Goal: Task Accomplishment & Management: Use online tool/utility

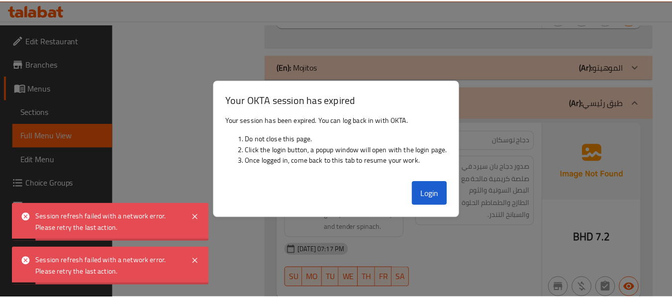
scroll to position [12665, 0]
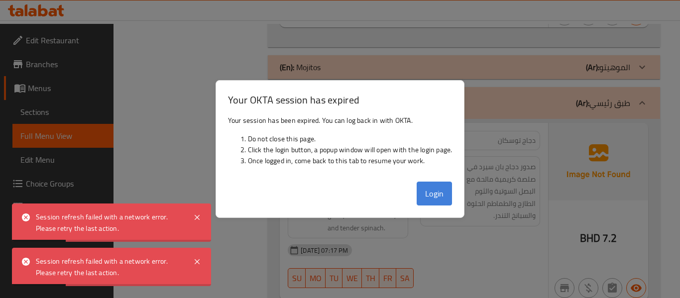
click at [438, 195] on button "Login" at bounding box center [435, 194] width 36 height 24
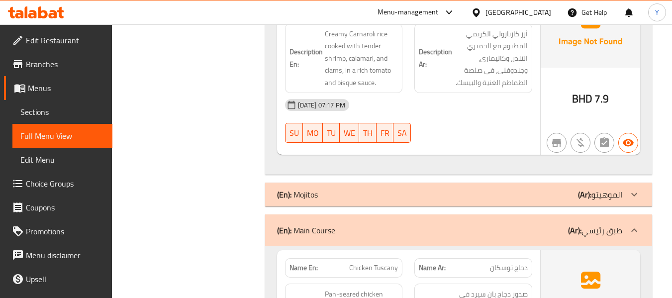
scroll to position [12731, 0]
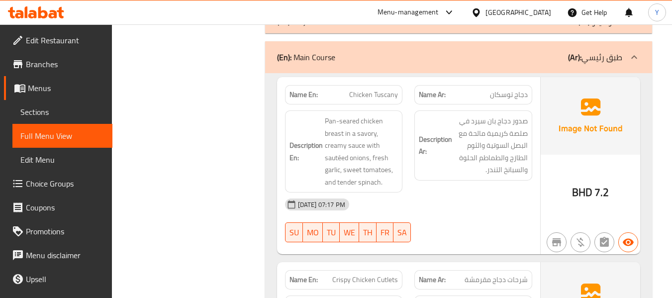
scroll to position [12926, 0]
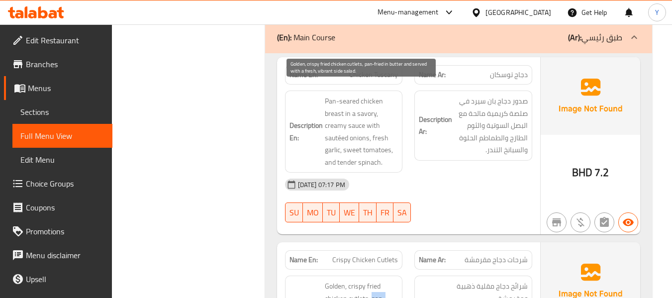
drag, startPoint x: 371, startPoint y: 104, endPoint x: 337, endPoint y: 115, distance: 35.9
copy span "pan-fried"
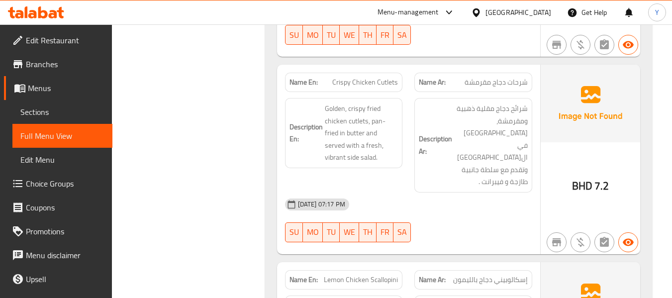
scroll to position [13105, 0]
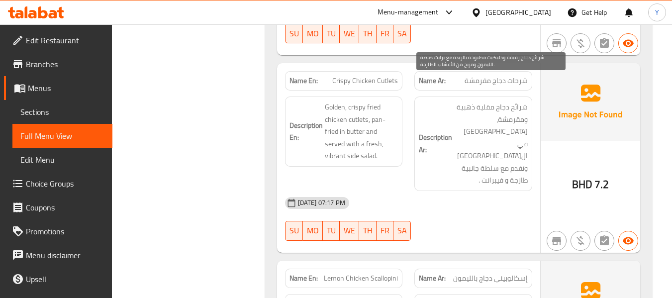
drag, startPoint x: 517, startPoint y: 109, endPoint x: 460, endPoint y: 111, distance: 57.3
copy span "برايت صلصة الليمون"
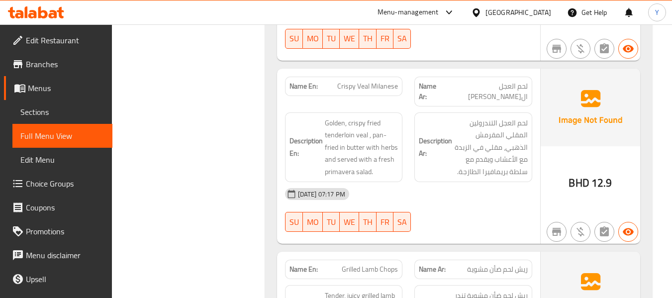
scroll to position [13645, 0]
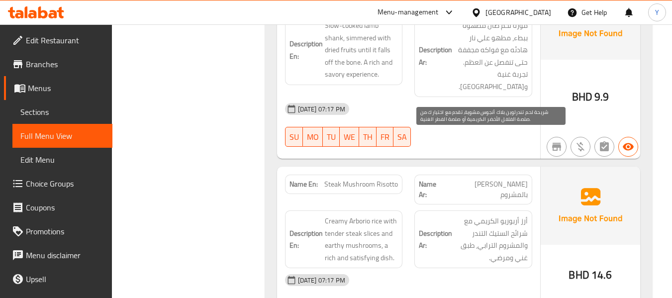
scroll to position [14242, 0]
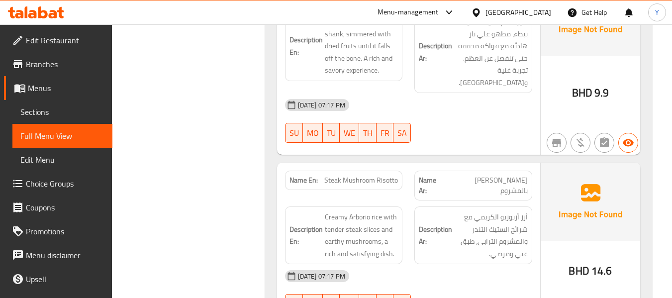
copy span "Beef Fillet with Pepper Sauce"
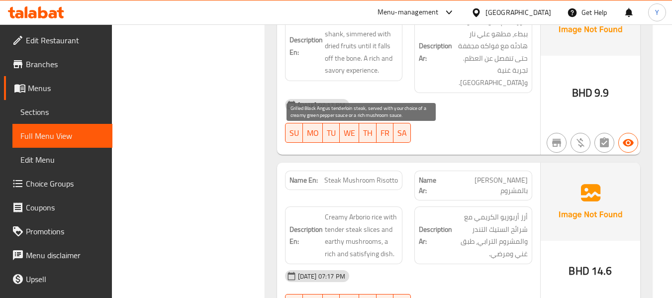
drag, startPoint x: 325, startPoint y: 172, endPoint x: 385, endPoint y: 198, distance: 65.5
copy span "creamy green pepper sauce or a rich mushroom sauce."
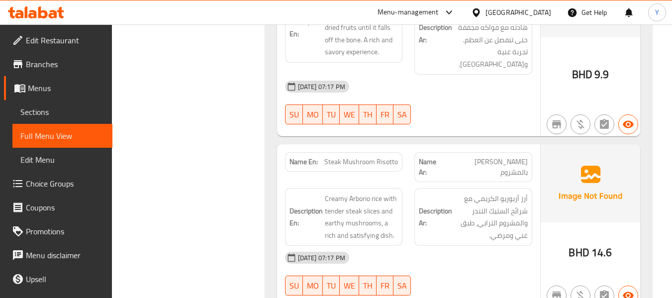
scroll to position [14262, 0]
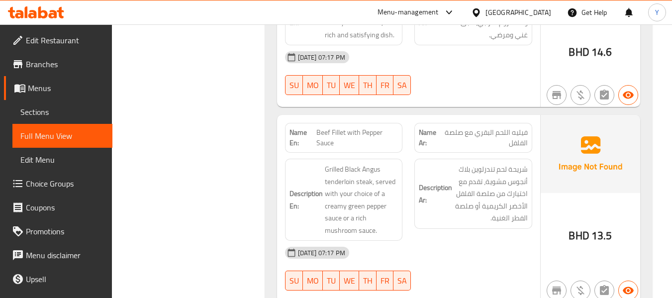
scroll to position [14463, 0]
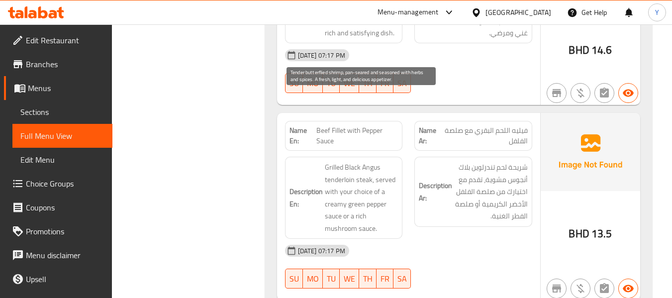
copy span "delicious"
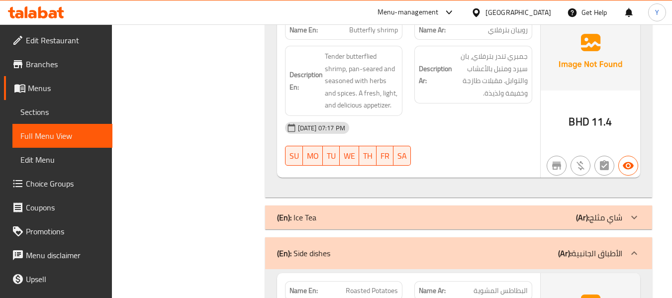
scroll to position [14779, 0]
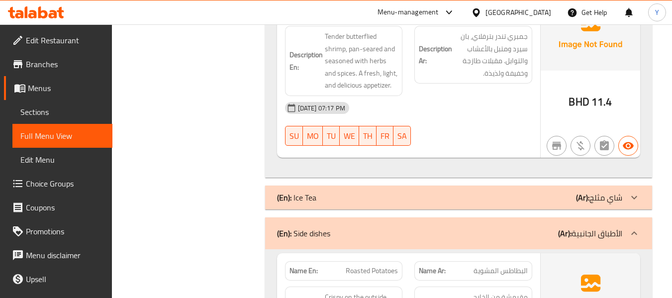
drag, startPoint x: 442, startPoint y: 185, endPoint x: 559, endPoint y: 87, distance: 152.9
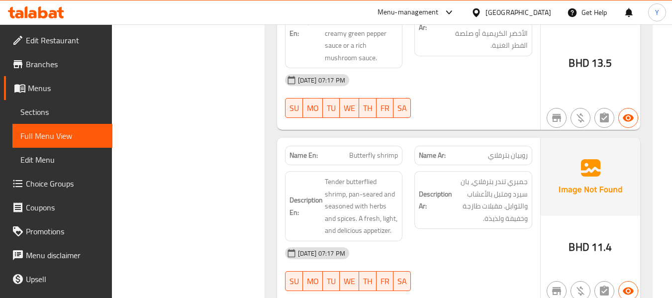
scroll to position [14620, 0]
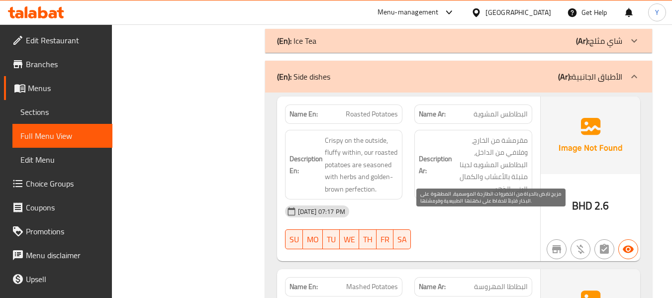
scroll to position [14920, 0]
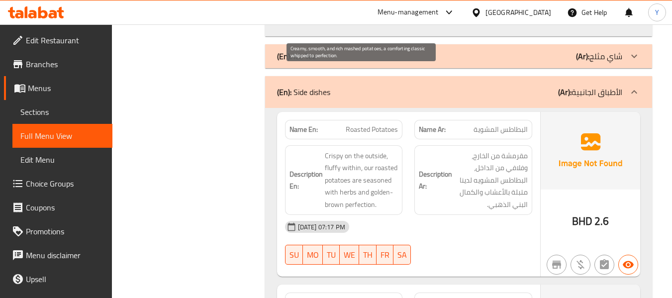
copy span "comforting"
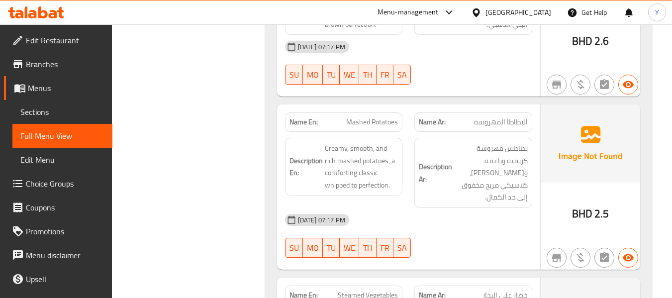
scroll to position [15099, 0]
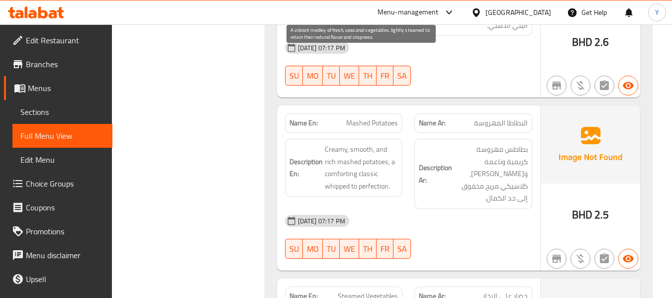
copy span "vibrant"
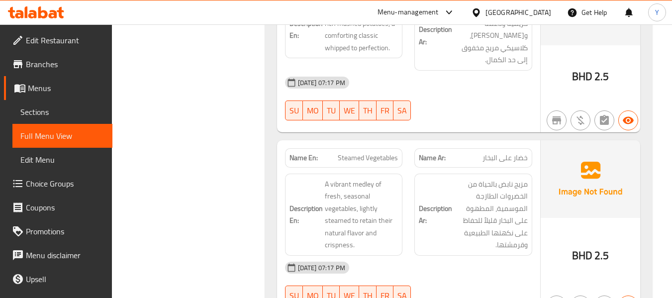
scroll to position [15239, 0]
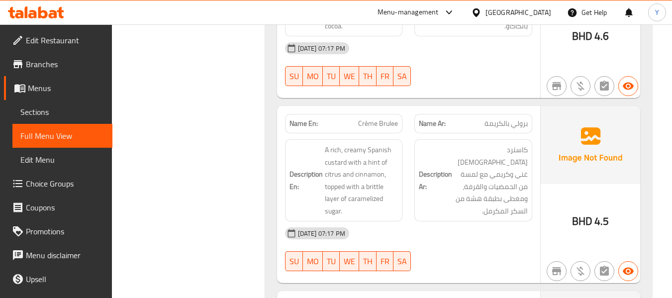
scroll to position [15902, 0]
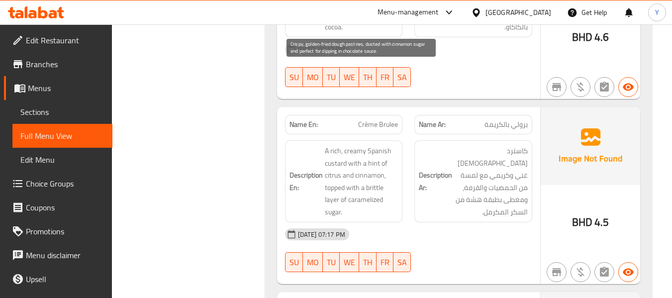
drag, startPoint x: 338, startPoint y: 106, endPoint x: 367, endPoint y: 107, distance: 28.4
copy span "perfect for"
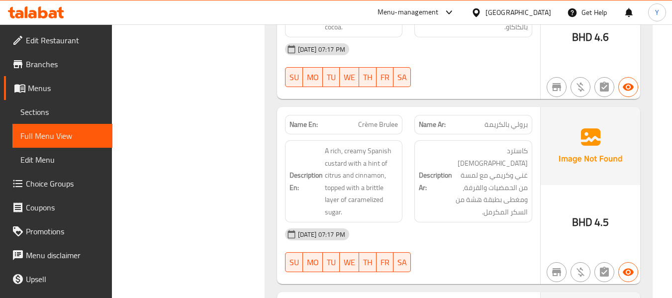
copy span "Churros"
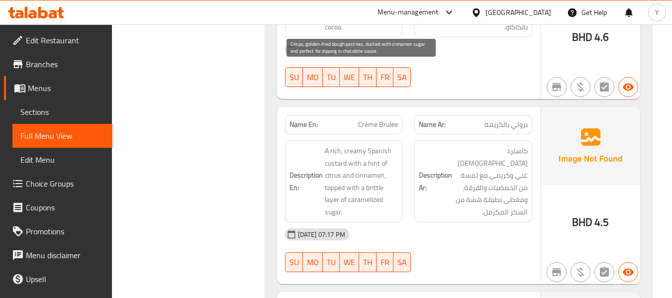
drag, startPoint x: 338, startPoint y: 107, endPoint x: 368, endPoint y: 107, distance: 29.9
copy span "perfect for"
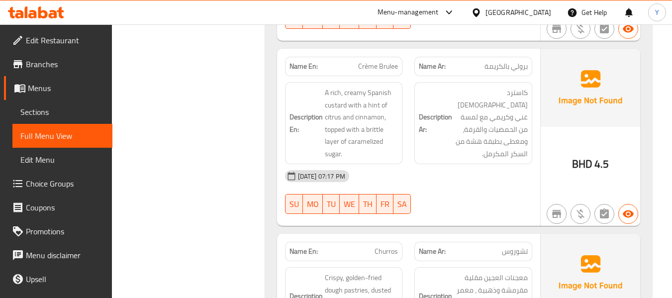
scroll to position [15961, 0]
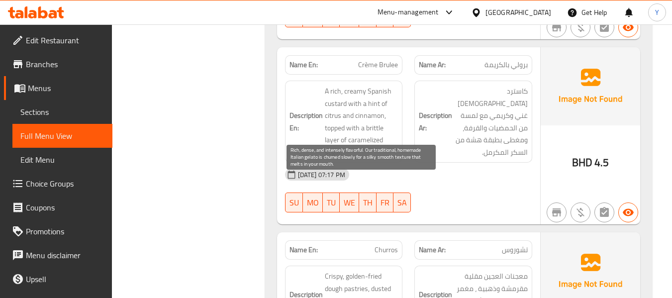
drag, startPoint x: 371, startPoint y: 221, endPoint x: 397, endPoint y: 219, distance: 25.4
drag, startPoint x: 368, startPoint y: 256, endPoint x: 348, endPoint y: 245, distance: 22.7
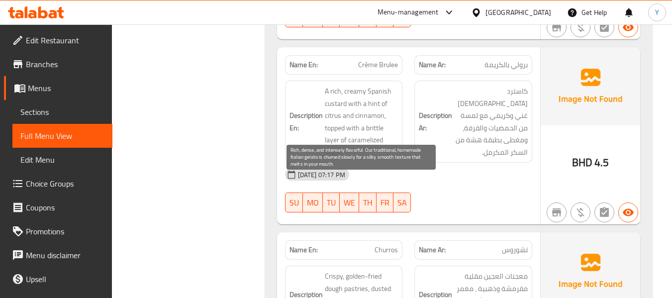
drag, startPoint x: 324, startPoint y: 218, endPoint x: 343, endPoint y: 231, distance: 23.3
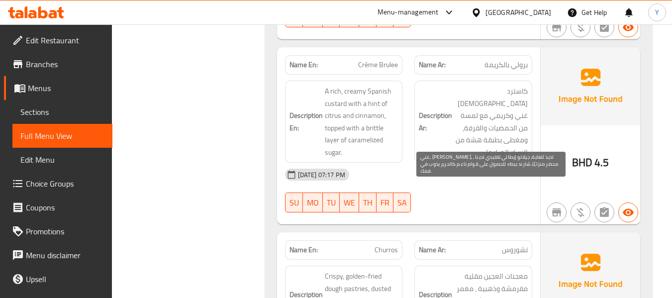
drag, startPoint x: 472, startPoint y: 207, endPoint x: 515, endPoint y: 217, distance: 43.7
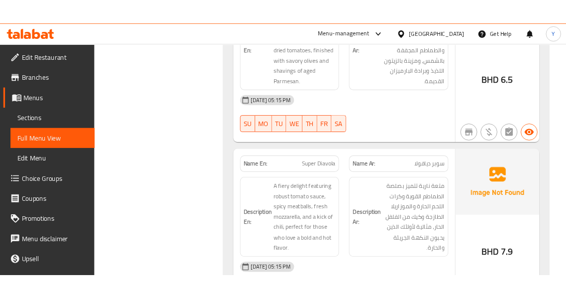
scroll to position [15859, 0]
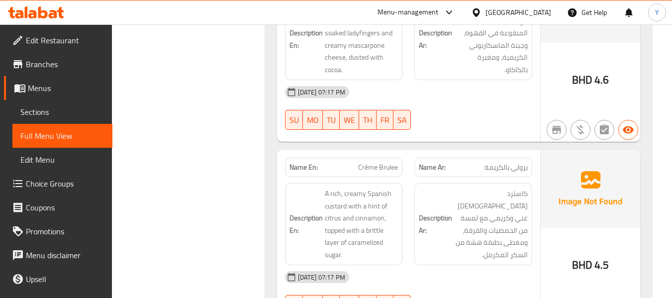
drag, startPoint x: 403, startPoint y: 158, endPoint x: 403, endPoint y: 103, distance: 54.7
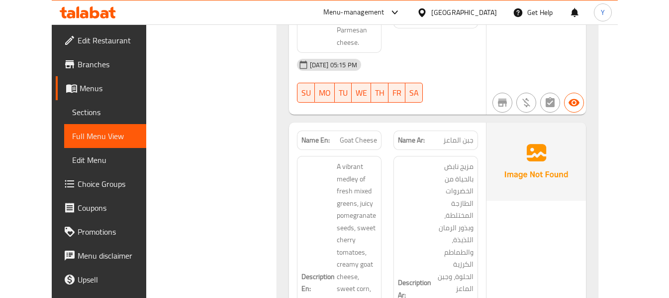
scroll to position [0, 0]
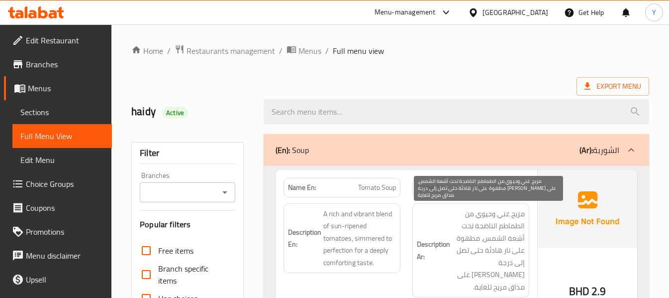
click at [493, 214] on span "مزيج غني وحيوي من الطماطم الناضجة تحت أشعة الشمس، مطهوة على نار هادئة حتى تصل إ…" at bounding box center [488, 251] width 73 height 86
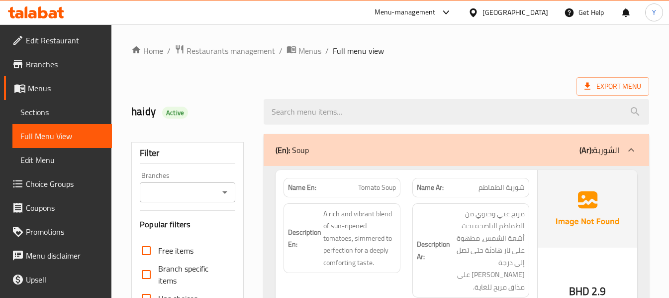
click at [473, 207] on div "Description Ar: مزيج غني وحيوي من الطماطم الناضجة تحت أشعة الشمس، مطهوة على نار…" at bounding box center [471, 250] width 117 height 95
click at [469, 203] on div "Description Ar: مزيج غني وحيوي من الطماطم الناضجة تحت أشعة الشمس، مطهوة على نار…" at bounding box center [471, 250] width 117 height 95
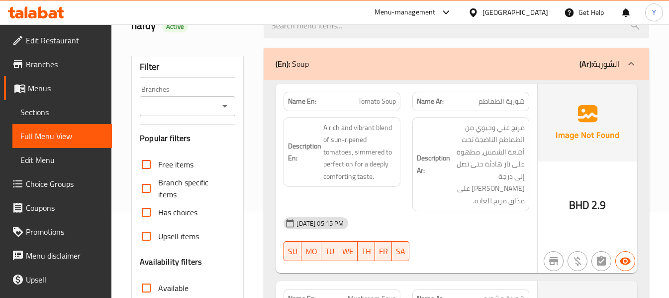
scroll to position [100, 0]
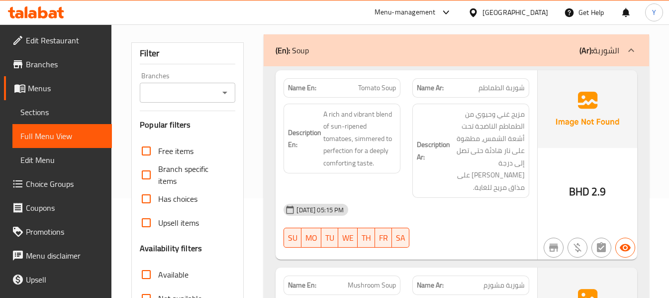
click at [429, 182] on div "Description Ar: مزيج غني وحيوي من الطماطم الناضجة تحت أشعة الشمس، مطهوة على نار…" at bounding box center [471, 151] width 117 height 95
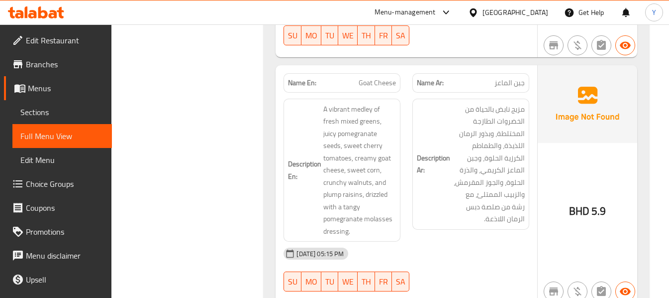
scroll to position [1176, 0]
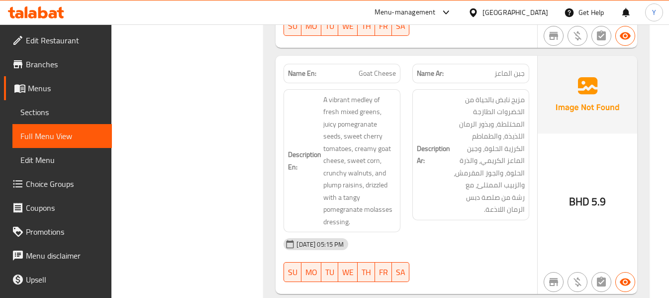
click at [441, 166] on h6 "Description Ar: مزيج نابض بالحياة من الخضروات الطازجة المختلطة، وبذور الرمان ال…" at bounding box center [471, 155] width 108 height 122
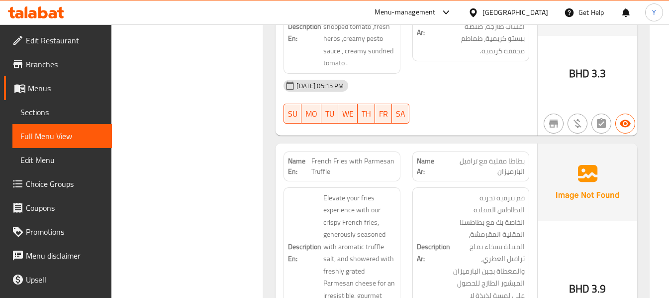
scroll to position [2410, 0]
click at [498, 186] on div "Description Ar: قم بترقية تجربة البطاطس المقلية الخاصة بك مع بطاطسنا المقلية ال…" at bounding box center [471, 251] width 117 height 131
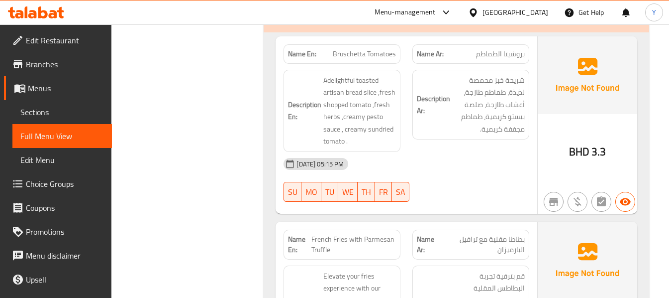
scroll to position [2311, 0]
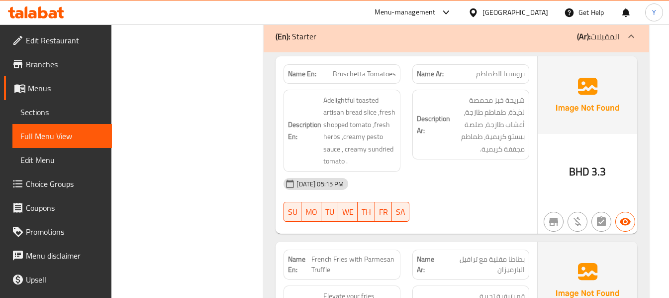
click at [486, 137] on div "Description Ar: شريحة خبز محمصة لذيذة، طماطم طازجة، أعشاب طازجة، صلصة بيستو كري…" at bounding box center [471, 131] width 129 height 94
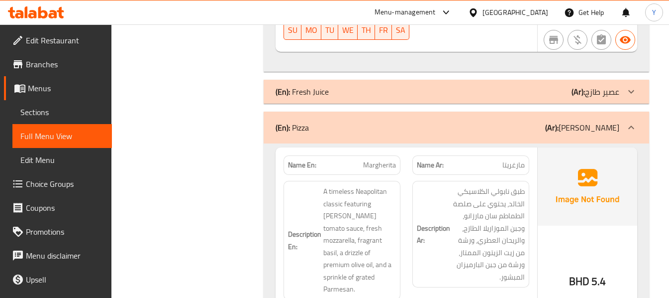
scroll to position [4361, 0]
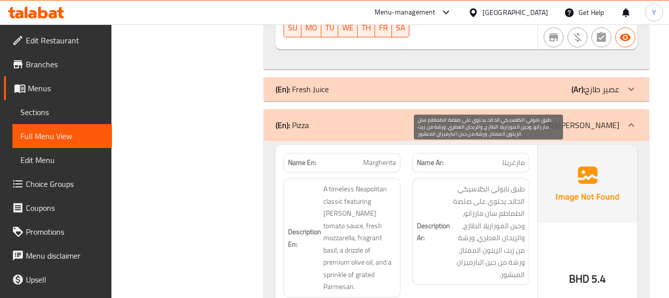
click at [517, 183] on span "طبق نابولي الكلاسيكي الخالد، يحتوي على صلصة الطماطم سان مارزانو، وجبن الموزاريل…" at bounding box center [488, 232] width 73 height 98
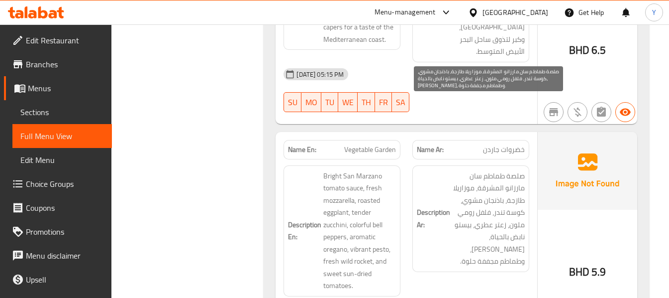
scroll to position [5157, 0]
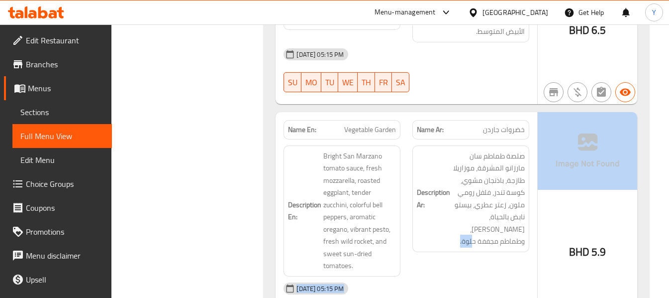
click at [537, 180] on div "Name En: Vegetable Garden Name Ar: خضروات جاردن Description En: Bright San Marz…" at bounding box center [457, 225] width 362 height 226
click at [538, 180] on div "BHD 5.9" at bounding box center [588, 225] width 100 height 226
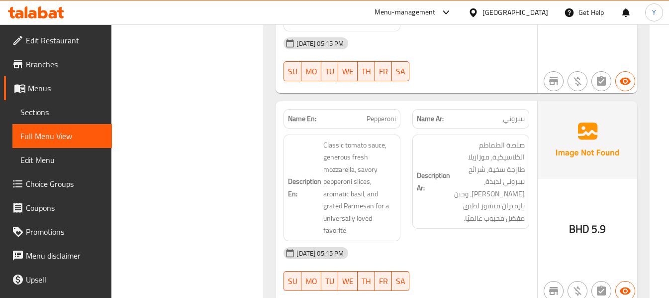
scroll to position [5615, 0]
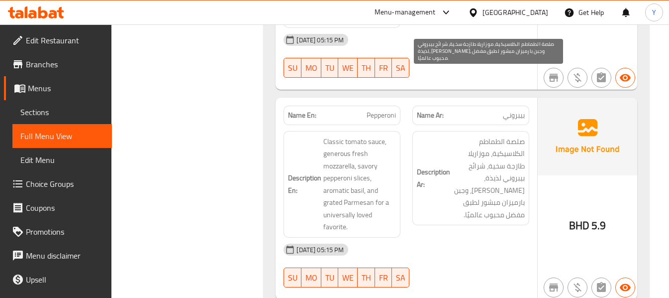
click at [524, 135] on span "صلصة الطماطم الكلاسيكية، موزاريلا طازجة سخية، شرائح بيبروني لذيذة، [PERSON_NAME…" at bounding box center [488, 178] width 73 height 86
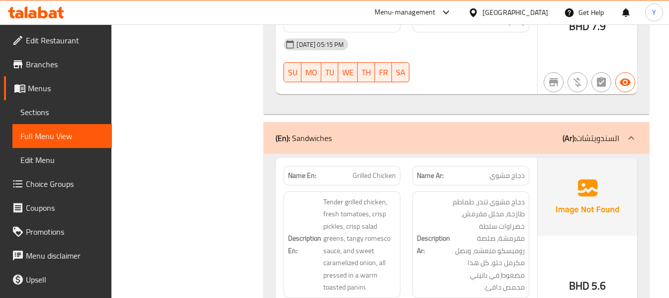
scroll to position [6770, 0]
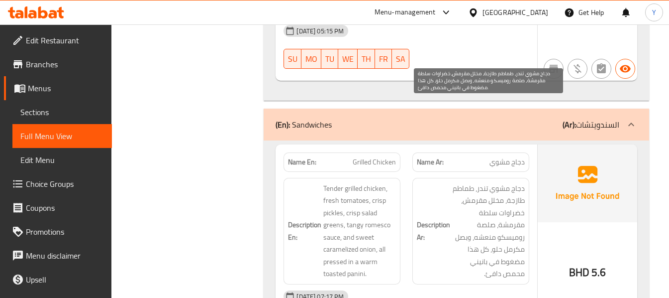
click at [503, 182] on span "دجاج مشوي تندر، طماطم طازجة، مخلل مقرمش، خضراوات سلطة مقرمشة، صلصة روميسكو منعش…" at bounding box center [488, 231] width 73 height 98
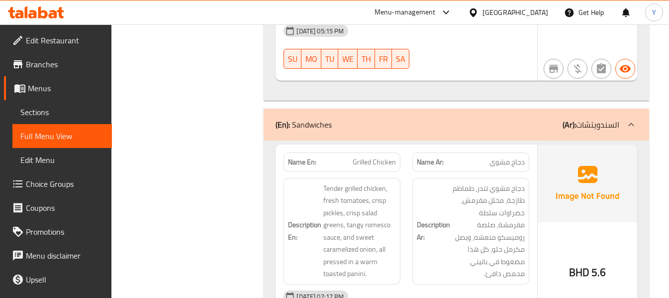
scroll to position [7509, 0]
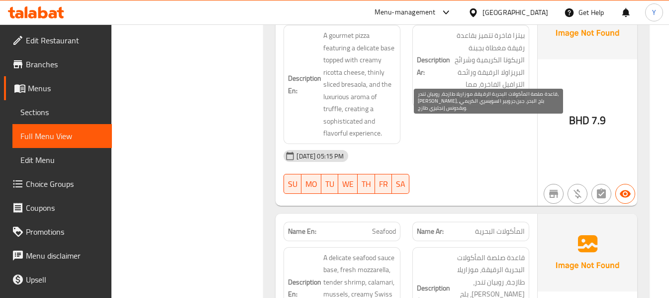
scroll to position [8623, 0]
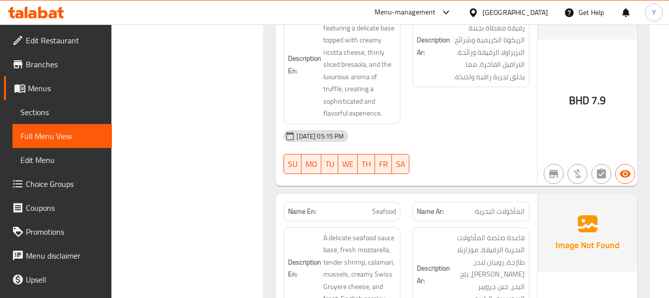
click at [432, 262] on strong "Description Ar:" at bounding box center [433, 274] width 33 height 24
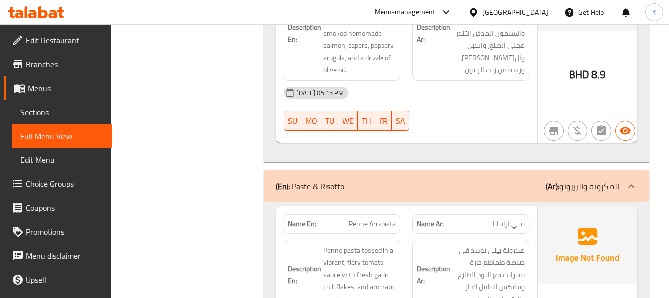
scroll to position [6664, 0]
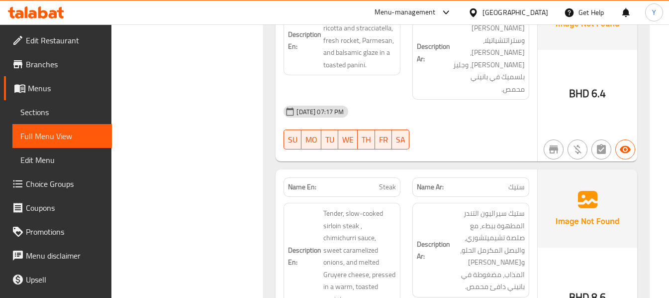
scroll to position [7360, 0]
click at [543, 176] on div "BHD 8.6" at bounding box center [588, 271] width 100 height 202
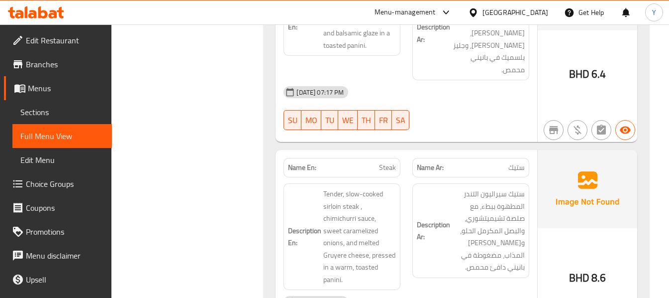
scroll to position [9006, 0]
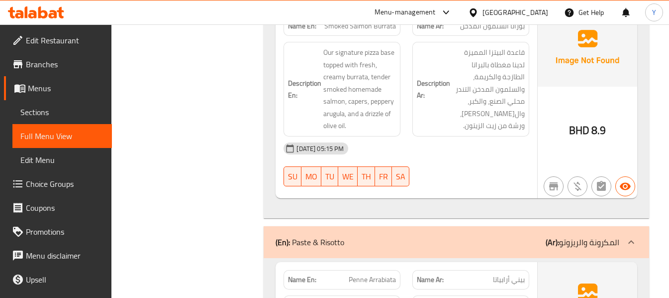
click at [520, 274] on span "بيني أرابياتا" at bounding box center [509, 279] width 32 height 10
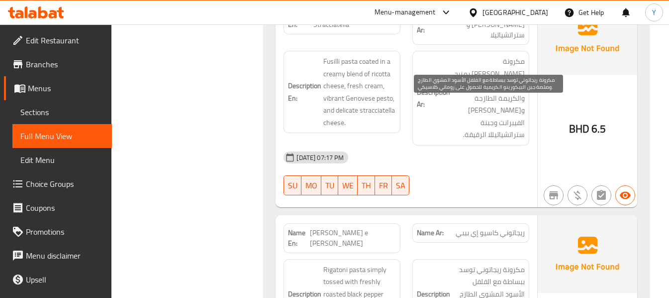
scroll to position [9463, 0]
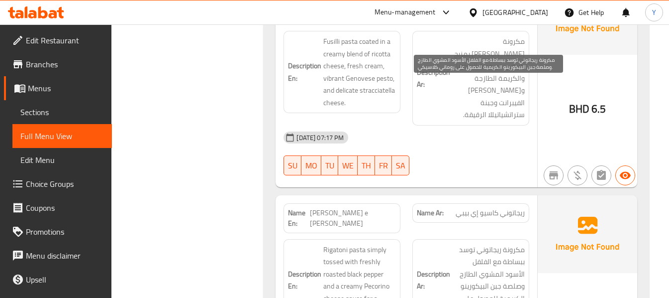
click at [485, 243] on span "مكرونة ريجاتوني توسد ببساطة مع الفلفل الأسود المشوي الطازج وصلصة جبن البيكورينو…" at bounding box center [488, 279] width 73 height 73
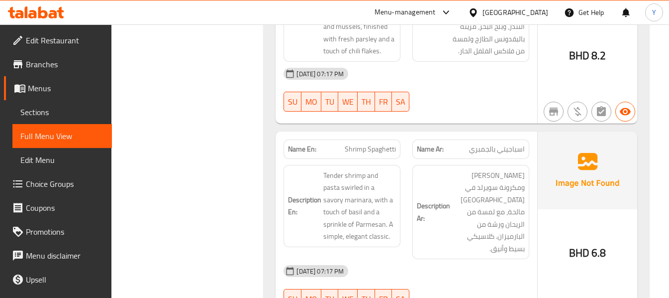
scroll to position [10538, 0]
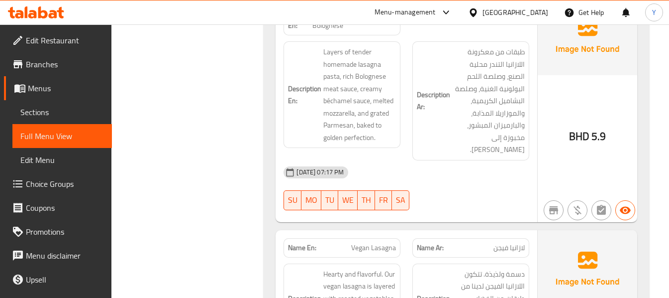
scroll to position [12011, 0]
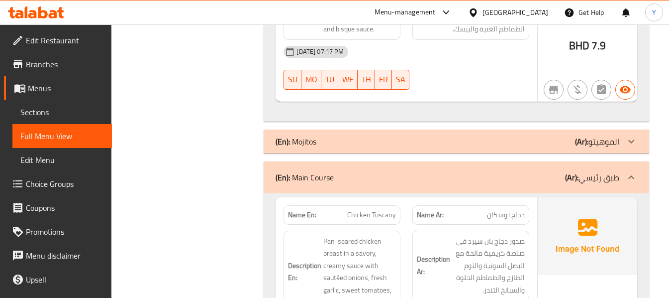
scroll to position [12867, 0]
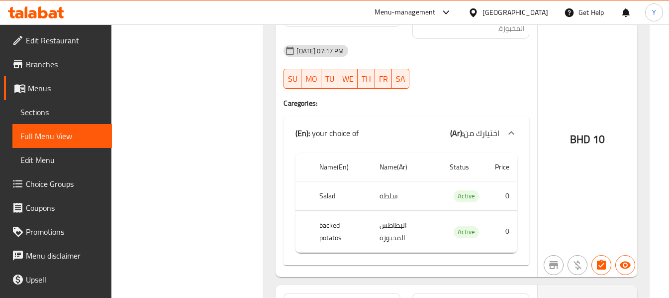
scroll to position [14022, 0]
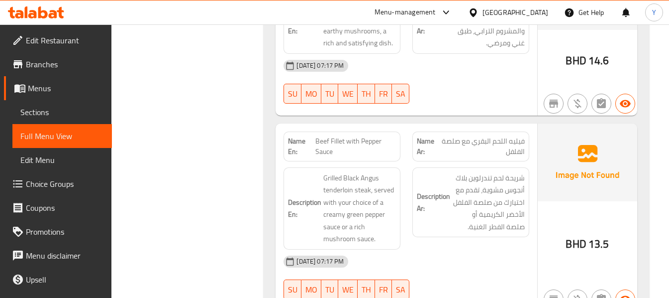
scroll to position [14539, 0]
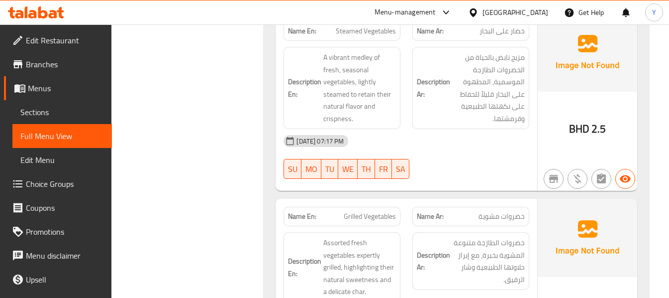
scroll to position [15475, 0]
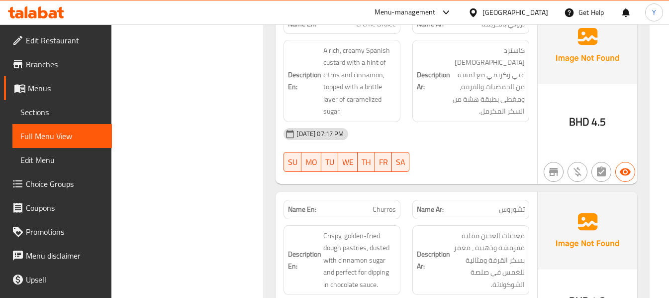
scroll to position [16123, 0]
